Goal: Task Accomplishment & Management: Use online tool/utility

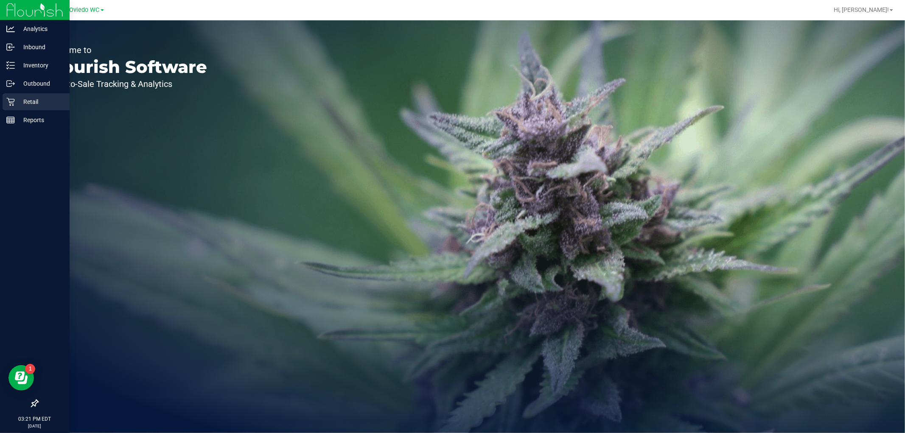
click at [37, 106] on p "Retail" at bounding box center [40, 102] width 51 height 10
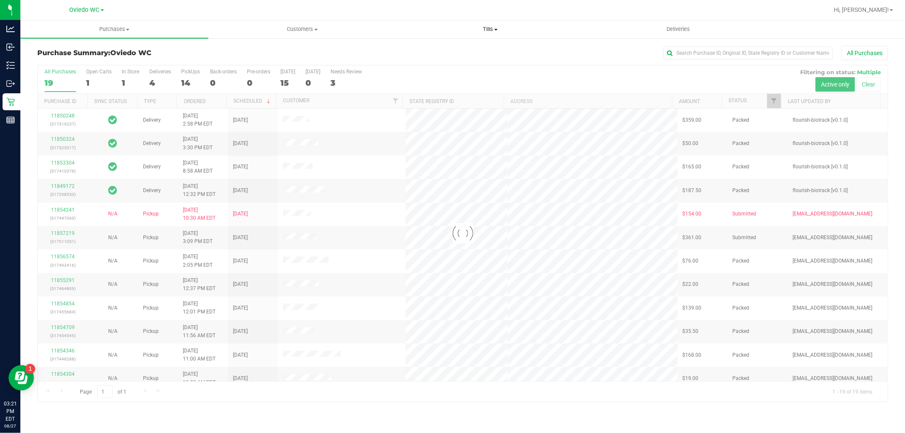
click at [490, 36] on uib-tab-heading "Tills Manage tills Reconcile e-payments" at bounding box center [489, 29] width 187 height 17
click at [446, 50] on span "Manage tills" at bounding box center [424, 50] width 57 height 7
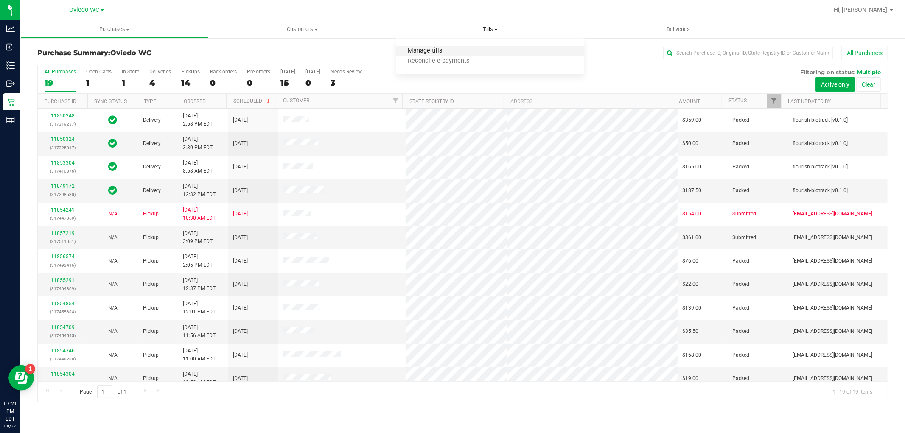
click at [423, 52] on span "Manage tills" at bounding box center [424, 50] width 57 height 7
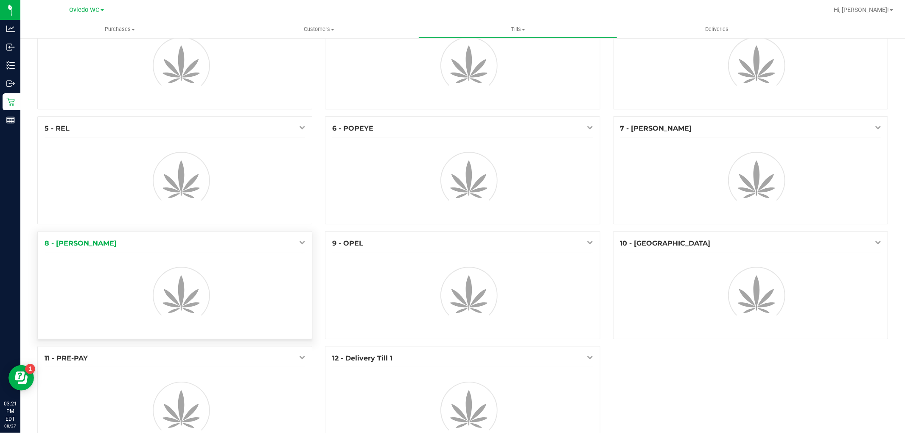
scroll to position [81, 0]
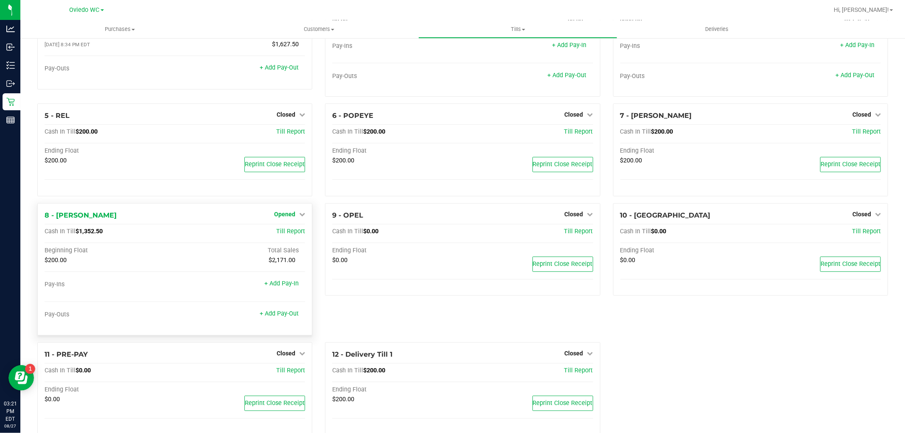
click at [302, 212] on icon at bounding box center [302, 214] width 6 height 6
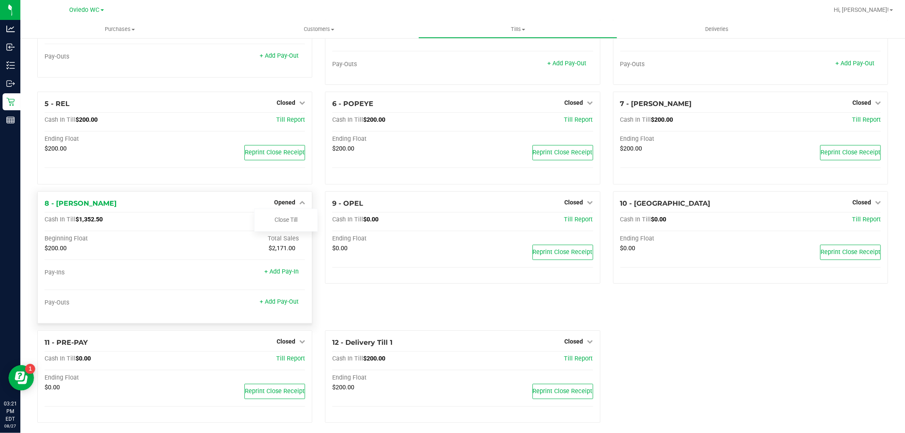
scroll to position [94, 0]
click at [290, 221] on link "Close Till" at bounding box center [285, 218] width 23 height 7
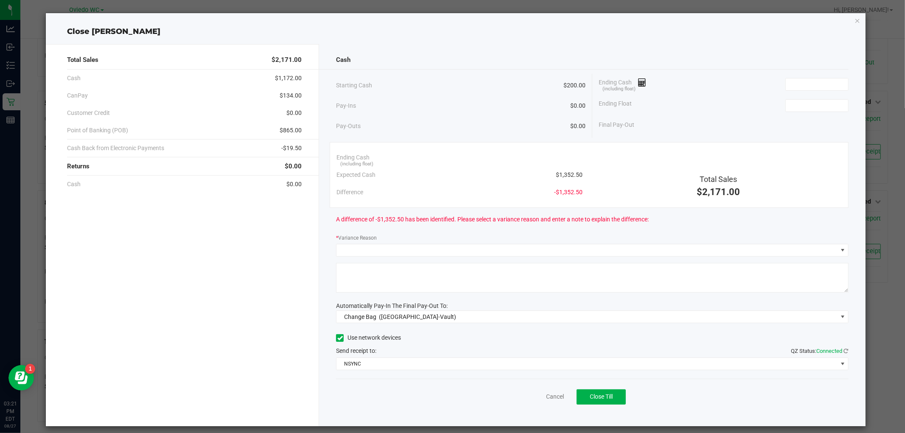
click at [567, 174] on span "$1,352.50" at bounding box center [569, 174] width 27 height 9
copy span "1,352.50"
paste input "1352.5"
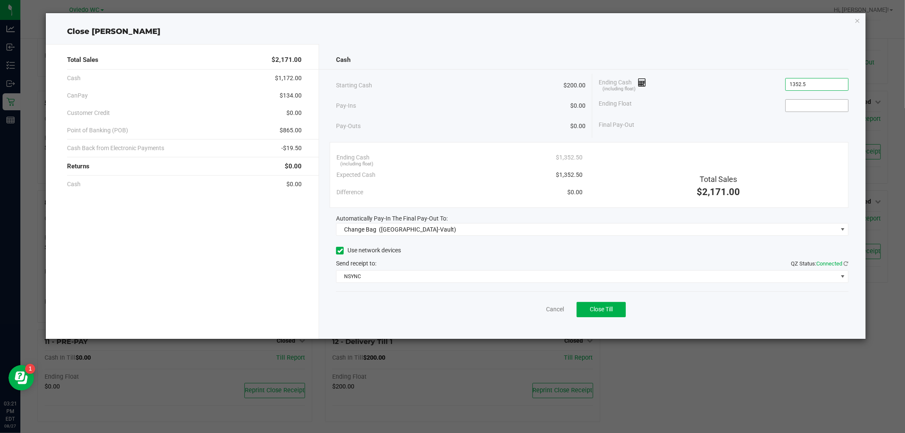
type input "$1,352.50"
click at [806, 104] on input at bounding box center [816, 106] width 62 height 12
type input "$200.00"
drag, startPoint x: 542, startPoint y: 100, endPoint x: 518, endPoint y: 122, distance: 32.4
click at [541, 100] on div "Pay-Ins $0.00" at bounding box center [460, 105] width 249 height 17
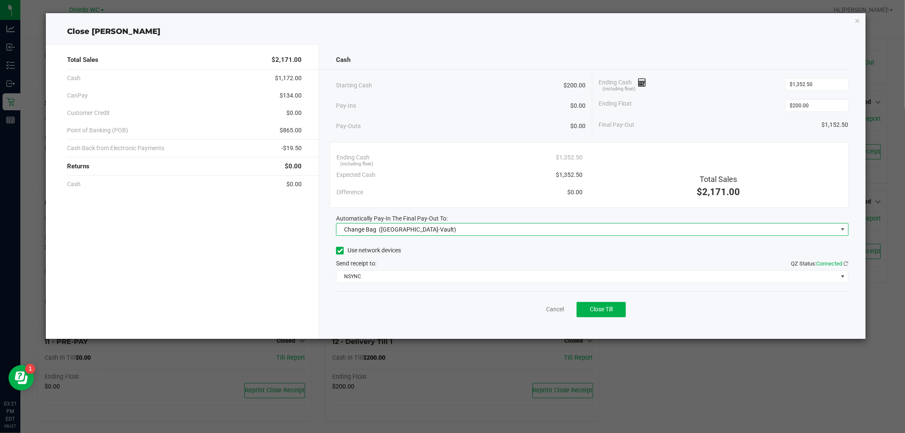
click at [429, 235] on span "Change Bag ([GEOGRAPHIC_DATA]-Vault)" at bounding box center [586, 229] width 500 height 12
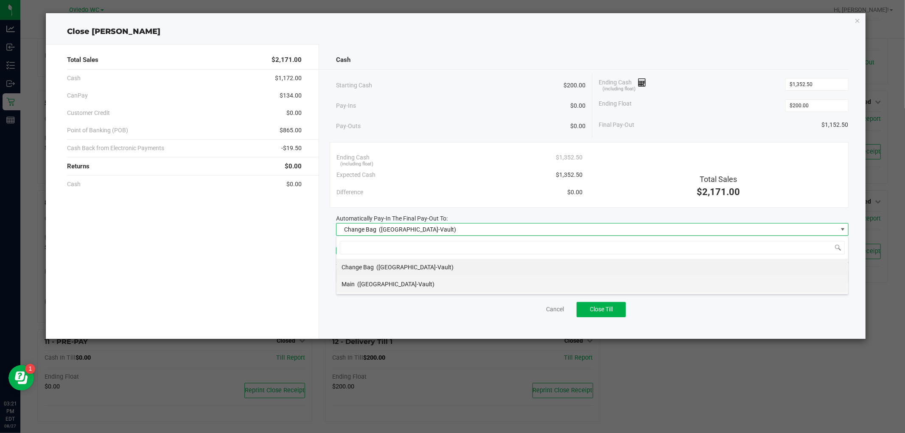
scroll to position [13, 512]
click at [367, 288] on div "Main ([GEOGRAPHIC_DATA]-Vault)" at bounding box center [387, 283] width 93 height 15
click at [374, 277] on span "NSYNC" at bounding box center [586, 277] width 500 height 12
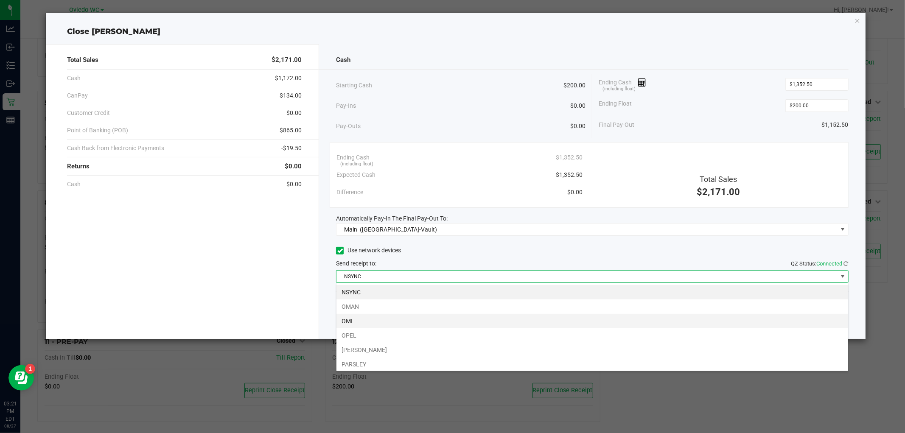
click at [363, 317] on li "OMI" at bounding box center [591, 321] width 511 height 14
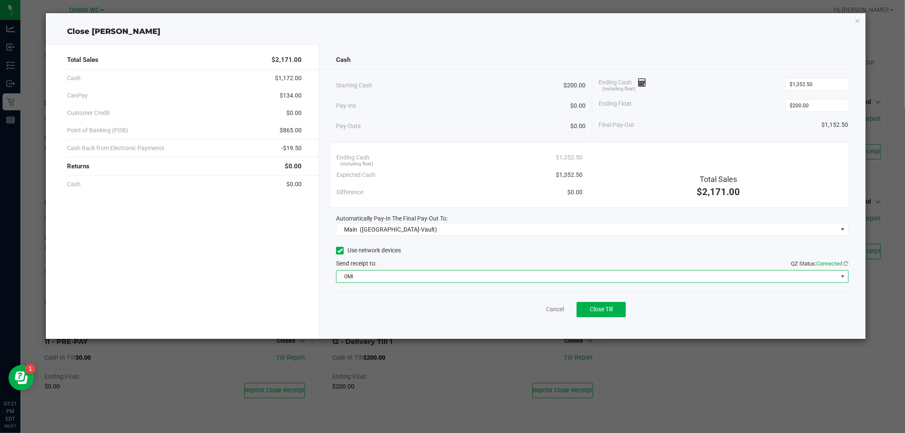
click at [424, 113] on div "Pay-Ins $0.00" at bounding box center [460, 105] width 249 height 17
click at [503, 88] on div "Starting Cash $200.00" at bounding box center [460, 85] width 249 height 23
click at [604, 311] on span "Close Till" at bounding box center [600, 309] width 23 height 7
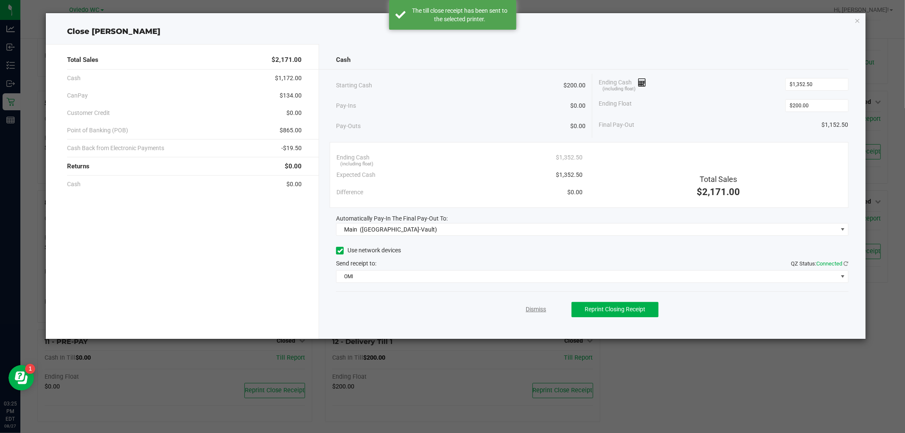
click at [542, 311] on link "Dismiss" at bounding box center [535, 309] width 20 height 9
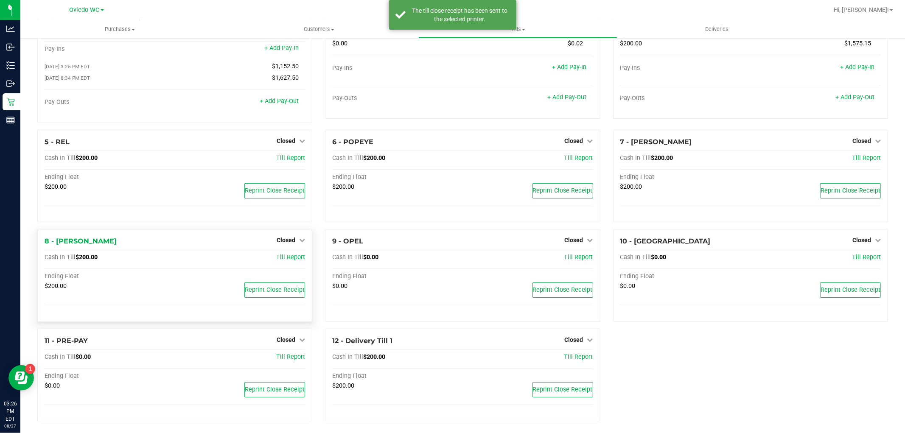
scroll to position [65, 0]
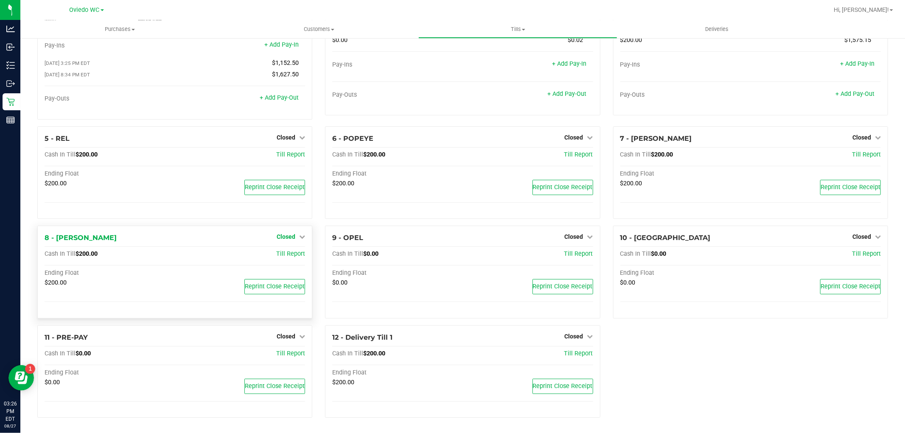
click at [302, 237] on icon at bounding box center [302, 237] width 6 height 6
click at [289, 253] on link "Open Till" at bounding box center [285, 254] width 22 height 7
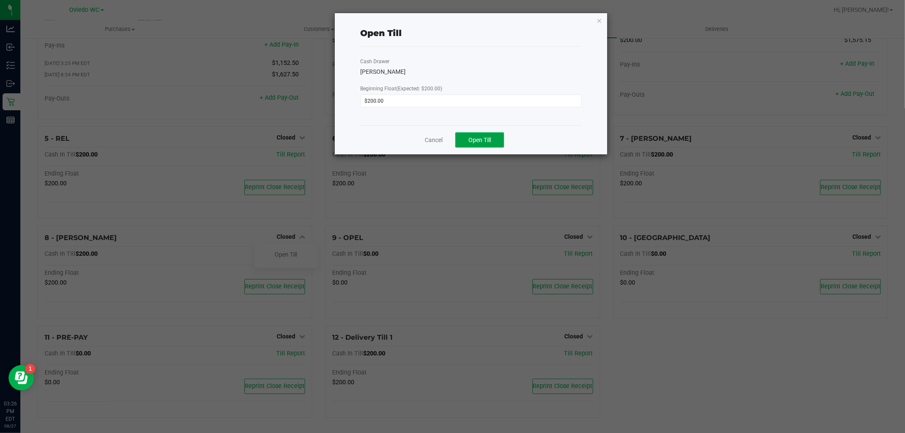
click at [486, 137] on span "Open Till" at bounding box center [479, 140] width 22 height 7
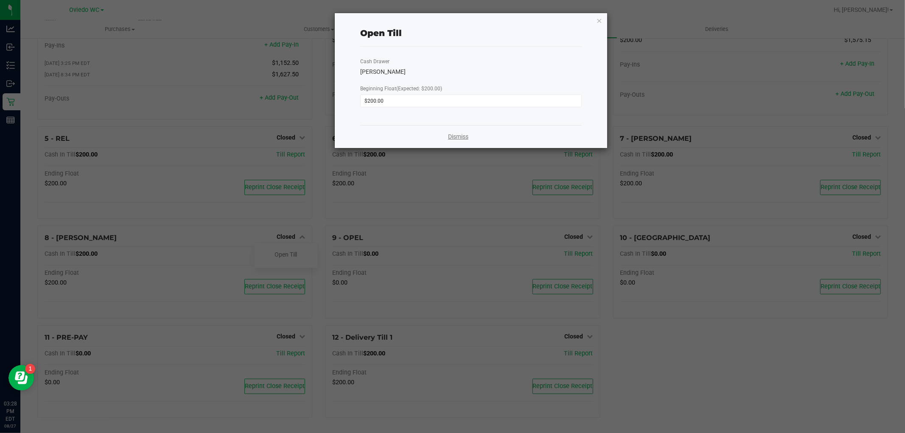
click at [455, 139] on link "Dismiss" at bounding box center [458, 136] width 20 height 9
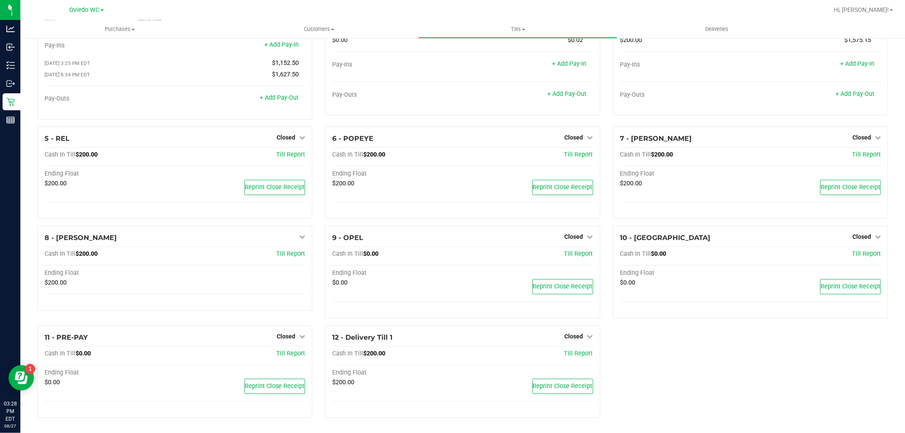
scroll to position [94, 0]
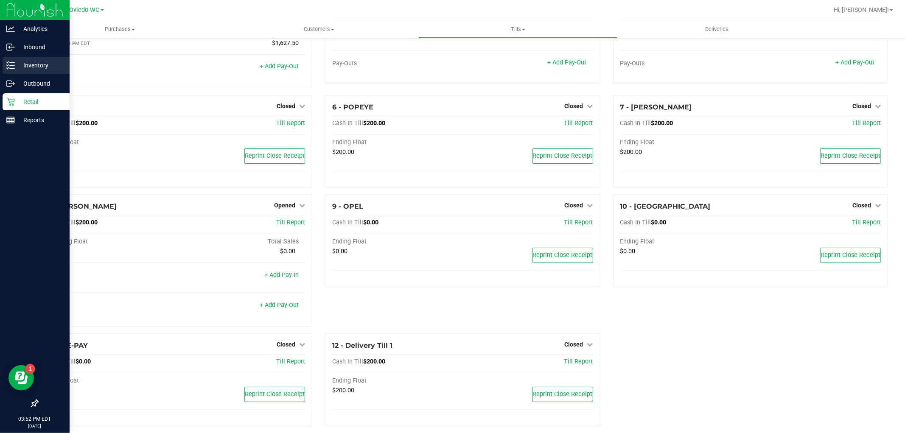
click at [27, 68] on p "Inventory" at bounding box center [40, 65] width 51 height 10
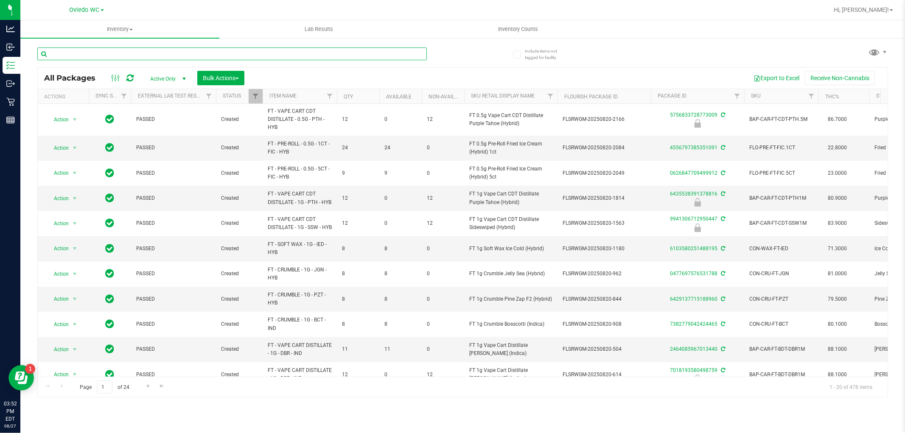
click at [222, 56] on input "text" at bounding box center [231, 53] width 389 height 13
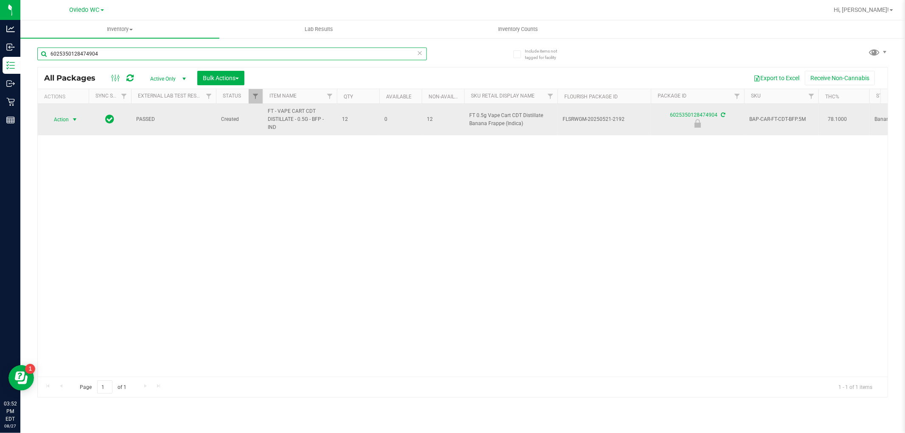
type input "6025350128474904"
click at [68, 122] on span "Action" at bounding box center [57, 120] width 23 height 12
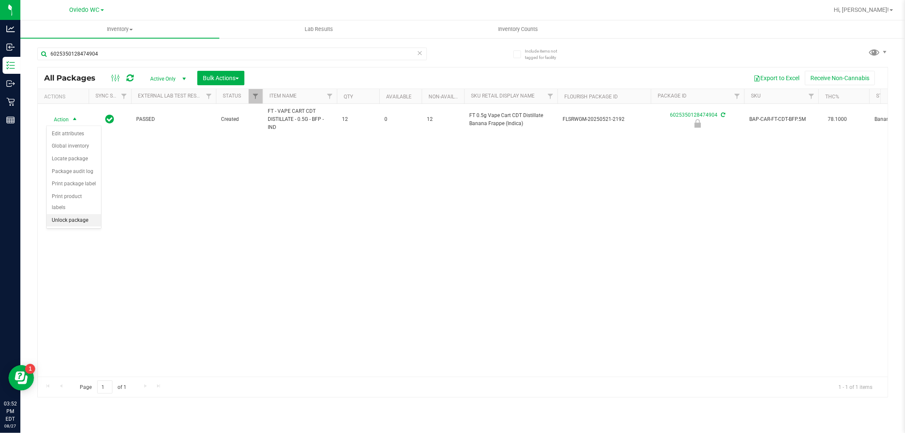
click at [85, 219] on li "Unlock package" at bounding box center [74, 220] width 54 height 13
